Goal: Task Accomplishment & Management: Manage account settings

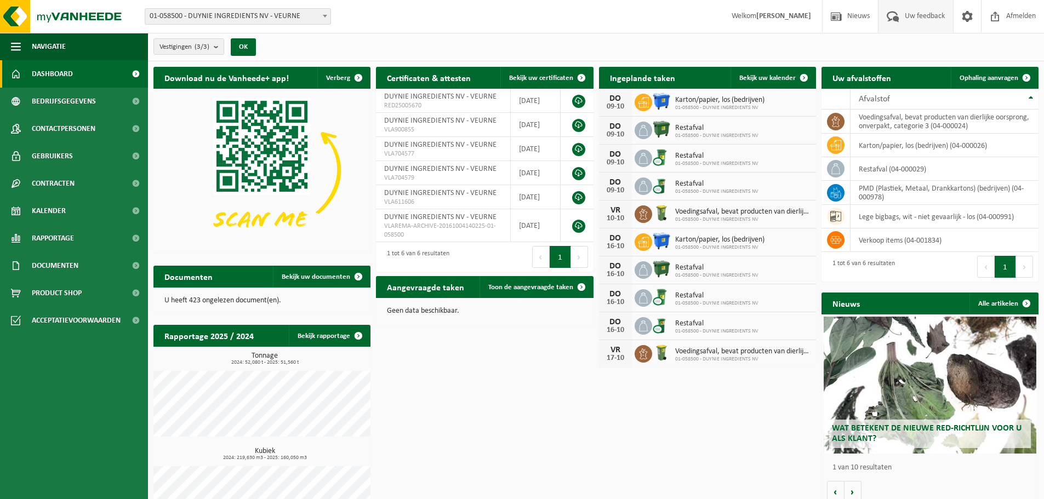
click at [916, 18] on span "Uw feedback" at bounding box center [924, 16] width 45 height 32
click at [962, 19] on span at bounding box center [967, 16] width 16 height 32
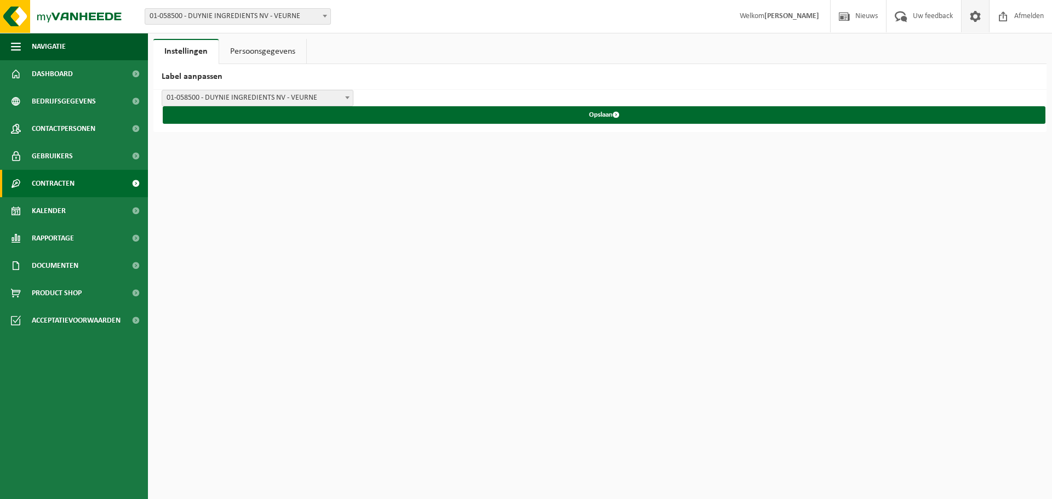
click at [43, 191] on span "Contracten" at bounding box center [53, 183] width 43 height 27
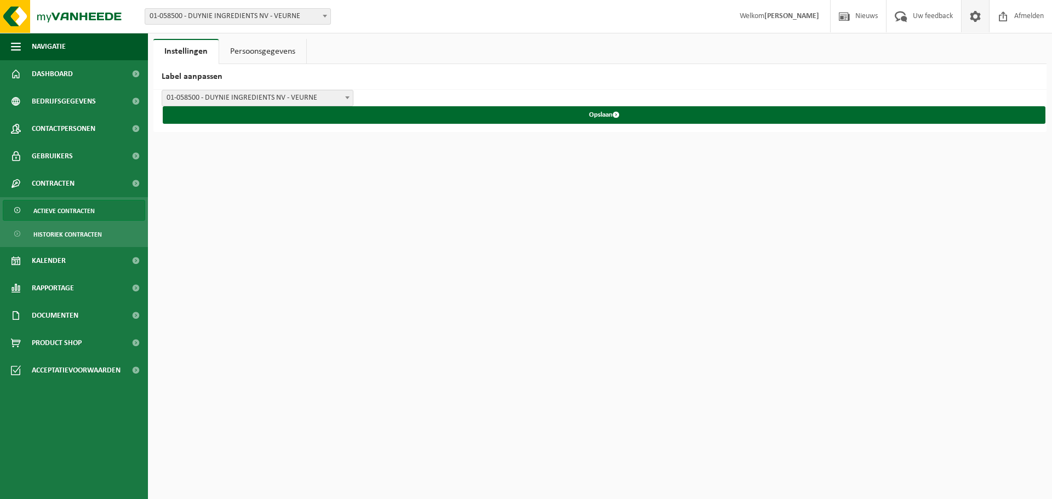
click at [92, 210] on span "Actieve contracten" at bounding box center [63, 211] width 61 height 21
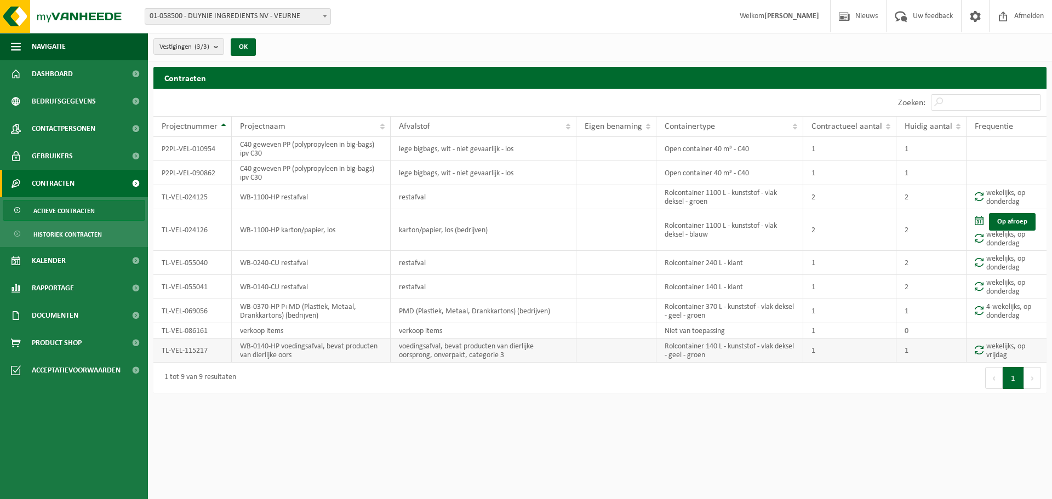
click at [477, 354] on td "voedingsafval, bevat producten van dierlijke oorsprong, onverpakt, categorie 3" at bounding box center [483, 351] width 185 height 24
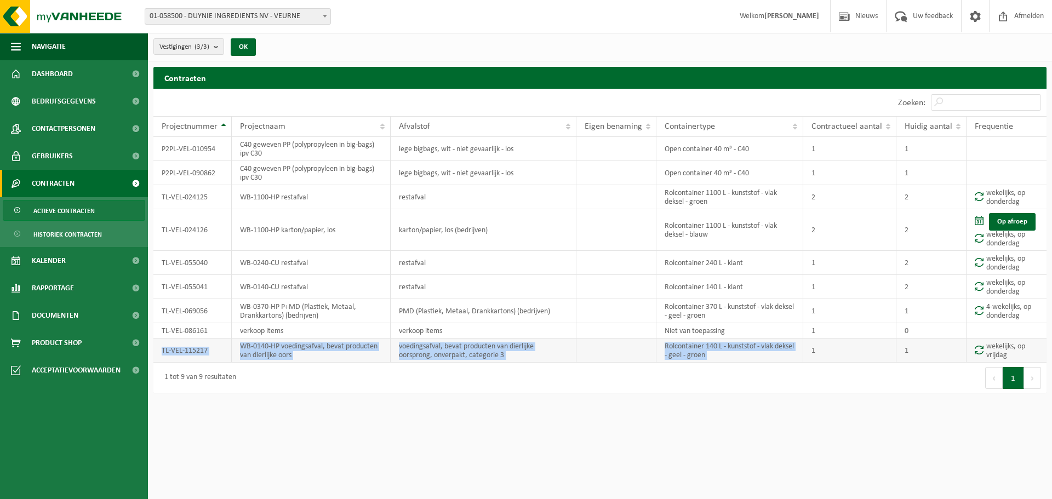
drag, startPoint x: 163, startPoint y: 348, endPoint x: 807, endPoint y: 353, distance: 644.0
click at [807, 353] on tr "TL-VEL-115217 WB-0140-HP voedingsafval, bevat producten van dierlijke oors voed…" at bounding box center [599, 351] width 893 height 24
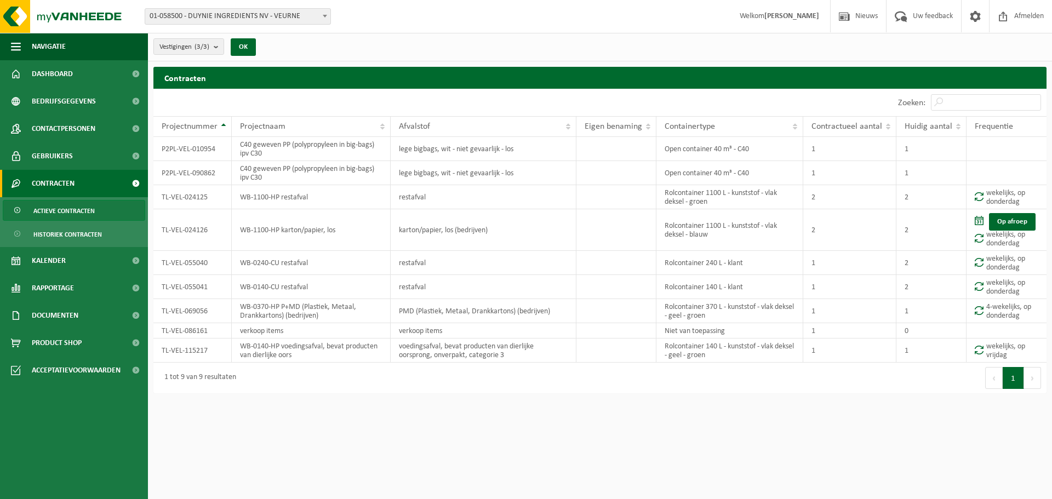
click at [807, 385] on div "Eerste Vorige 1 Volgende Laatste" at bounding box center [823, 378] width 447 height 31
click at [804, 431] on html "Vestiging: 01-058500 - DUYNIE INGREDIENTS NV - VEURNE 10-972039 - DALOTRANS - P…" at bounding box center [526, 249] width 1052 height 499
